Goal: Task Accomplishment & Management: Manage account settings

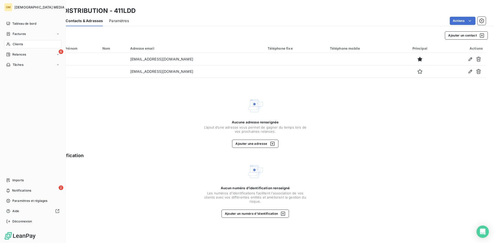
click at [15, 44] on span "Clients" at bounding box center [18, 44] width 10 height 5
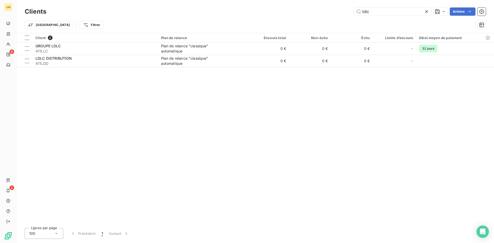
drag, startPoint x: 374, startPoint y: 13, endPoint x: 340, endPoint y: 7, distance: 34.4
click at [339, 7] on div "Clients ldlc Actions" at bounding box center [255, 11] width 461 height 11
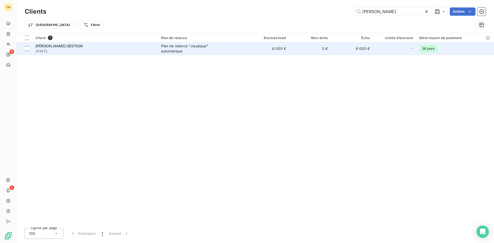
type input "[PERSON_NAME]"
click at [234, 51] on span "Plan de relance "classique" automatique" at bounding box center [202, 48] width 83 height 10
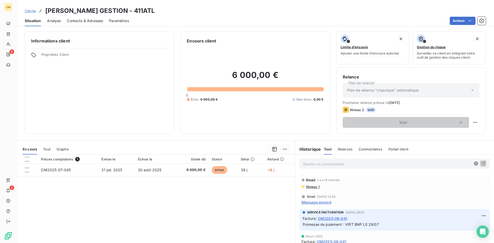
click at [95, 22] on span "Contacts & Adresses" at bounding box center [85, 20] width 36 height 5
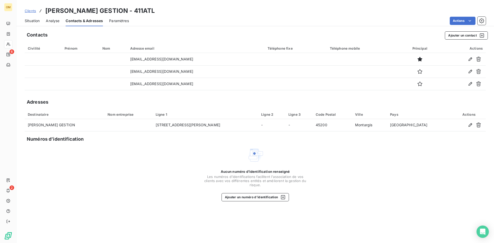
click at [29, 19] on span "Situation" at bounding box center [32, 20] width 15 height 5
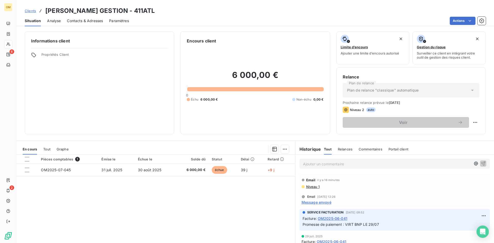
click at [90, 20] on span "Contacts & Adresses" at bounding box center [85, 20] width 36 height 5
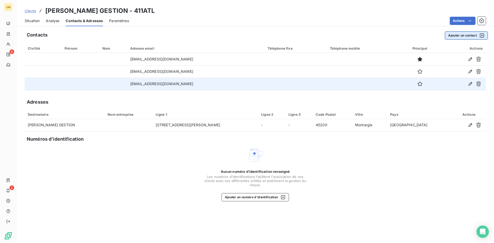
click at [465, 34] on button "Ajouter un contact" at bounding box center [465, 35] width 43 height 8
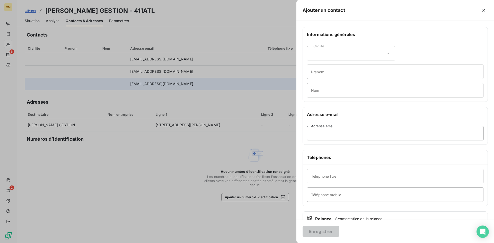
click at [360, 136] on input "Adresse email" at bounding box center [395, 133] width 176 height 14
paste input "[EMAIL_ADDRESS][DOMAIN_NAME]"
type input "[EMAIL_ADDRESS][DOMAIN_NAME]"
click at [320, 234] on button "Enregistrer" at bounding box center [320, 231] width 37 height 11
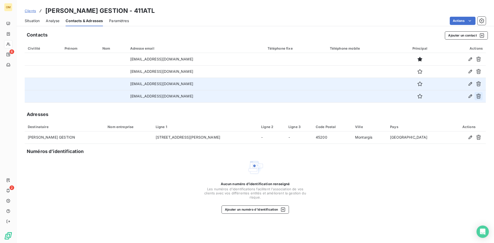
click at [477, 97] on icon "button" at bounding box center [478, 96] width 5 height 5
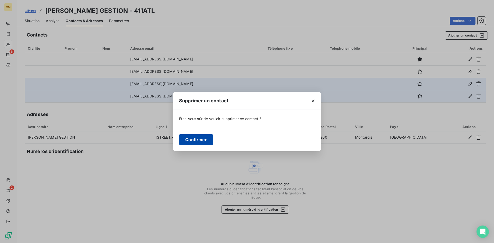
click at [188, 139] on button "Confirmer" at bounding box center [196, 139] width 34 height 11
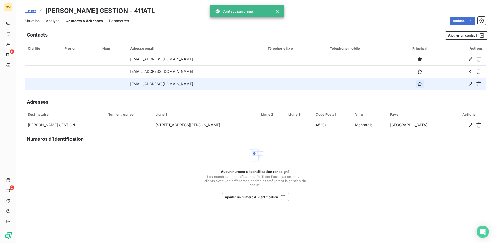
click at [419, 85] on icon "button" at bounding box center [419, 83] width 5 height 5
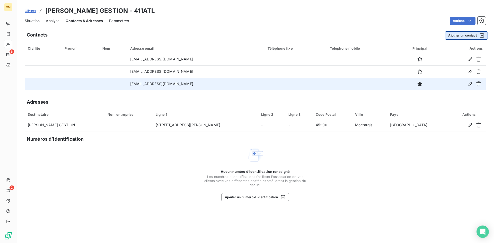
click at [459, 34] on button "Ajouter un contact" at bounding box center [465, 35] width 43 height 8
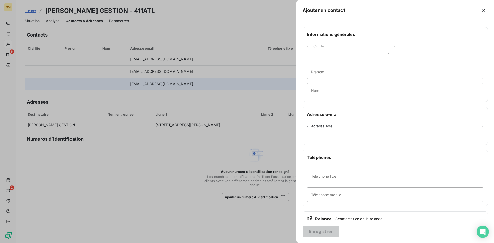
click at [378, 130] on input "Adresse email" at bounding box center [395, 133] width 176 height 14
paste input "[PERSON_NAME][EMAIL_ADDRESS][DOMAIN_NAME]"
type input "[PERSON_NAME][EMAIL_ADDRESS][DOMAIN_NAME]"
click at [319, 233] on button "Enregistrer" at bounding box center [320, 231] width 37 height 11
